Goal: Navigation & Orientation: Find specific page/section

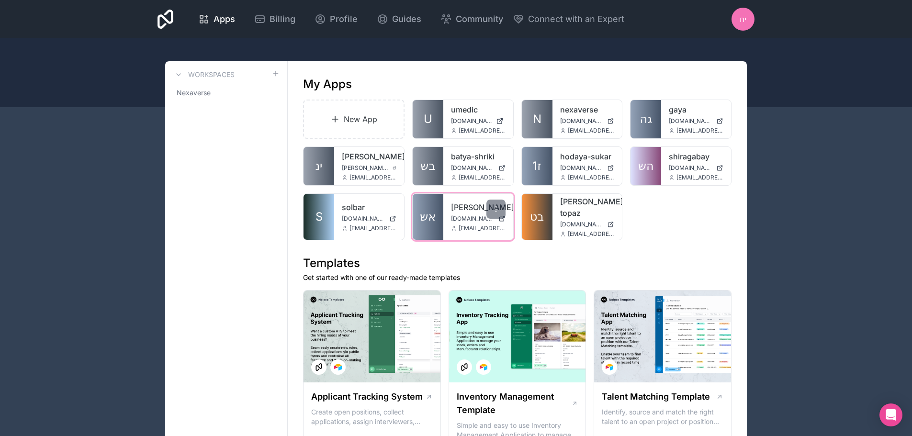
click at [435, 212] on span "אש" at bounding box center [428, 216] width 16 height 15
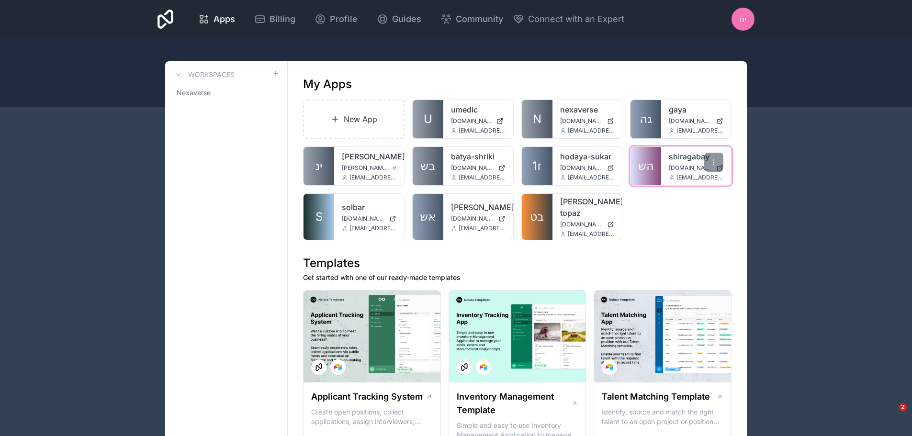
click at [675, 156] on link "shiragabay" at bounding box center [695, 156] width 55 height 11
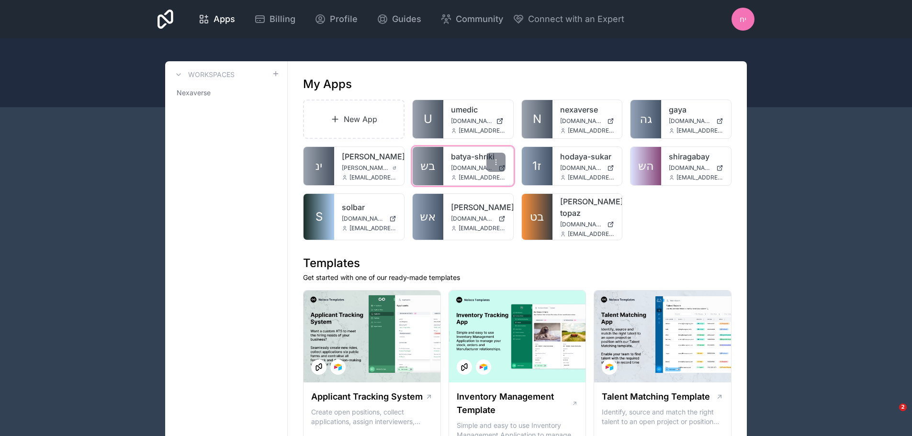
click at [456, 154] on link "batya-shriki" at bounding box center [478, 156] width 55 height 11
